Goal: Check status: Check status

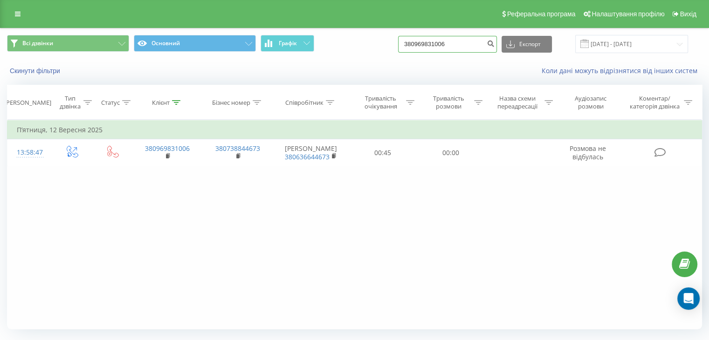
click at [438, 51] on input "380969831006" at bounding box center [447, 44] width 99 height 17
paste input
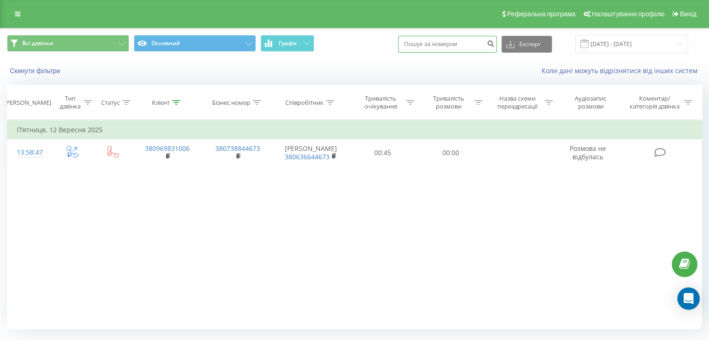
paste input
paste input "+380672748051"
click at [420, 47] on input "+380672748051" at bounding box center [447, 44] width 99 height 17
type input "380672748051"
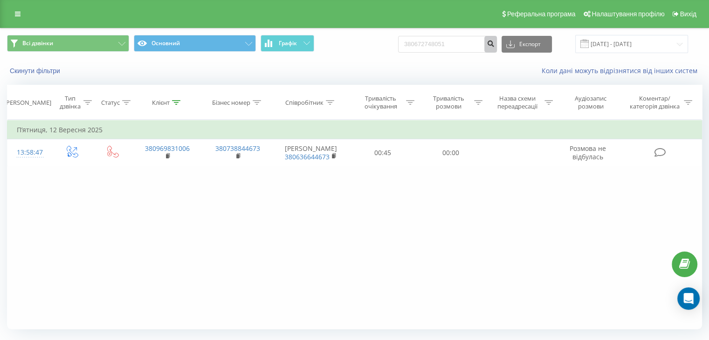
click at [493, 47] on button "submit" at bounding box center [490, 44] width 13 height 17
